Goal: Information Seeking & Learning: Find specific page/section

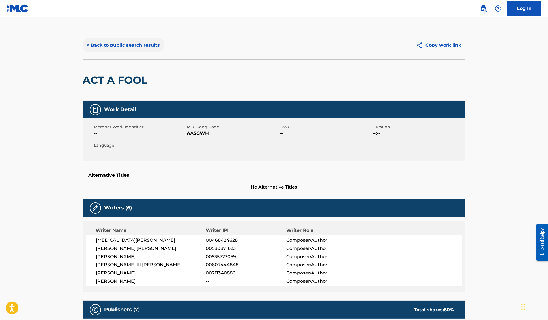
click at [126, 43] on button "< Back to public search results" at bounding box center [123, 45] width 81 height 14
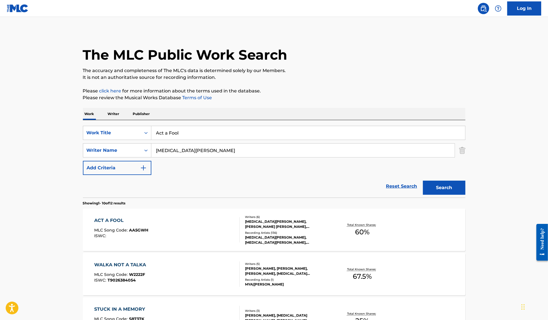
click at [159, 129] on input "Act a Fool" at bounding box center [308, 133] width 314 height 14
type input "X2"
type input "grant"
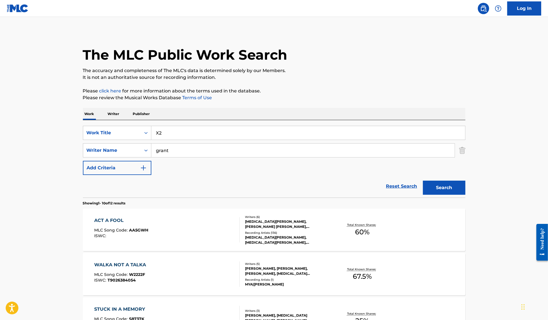
click at [423, 181] on button "Search" at bounding box center [444, 188] width 42 height 14
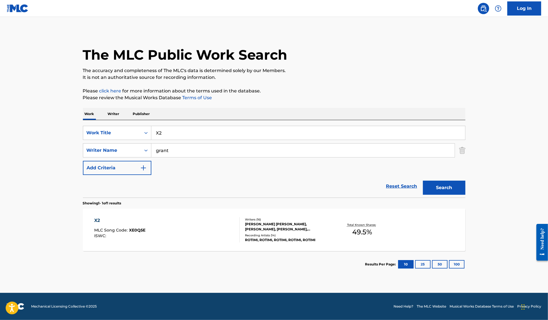
click at [97, 222] on div "X2" at bounding box center [119, 220] width 51 height 7
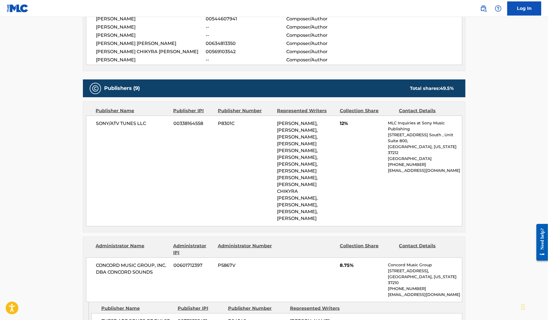
scroll to position [305, 0]
